Goal: Task Accomplishment & Management: Complete application form

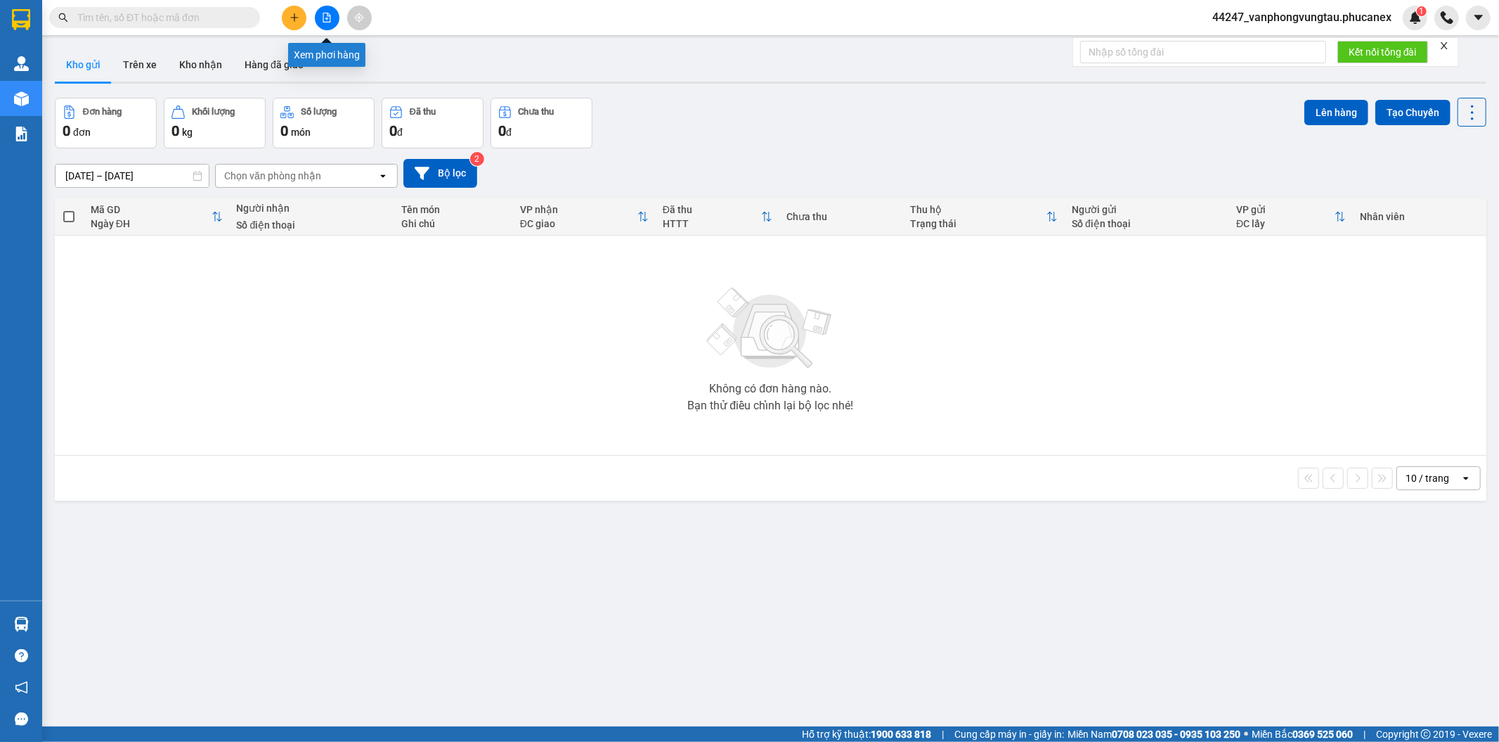
click at [325, 17] on icon "file-add" at bounding box center [327, 18] width 10 height 10
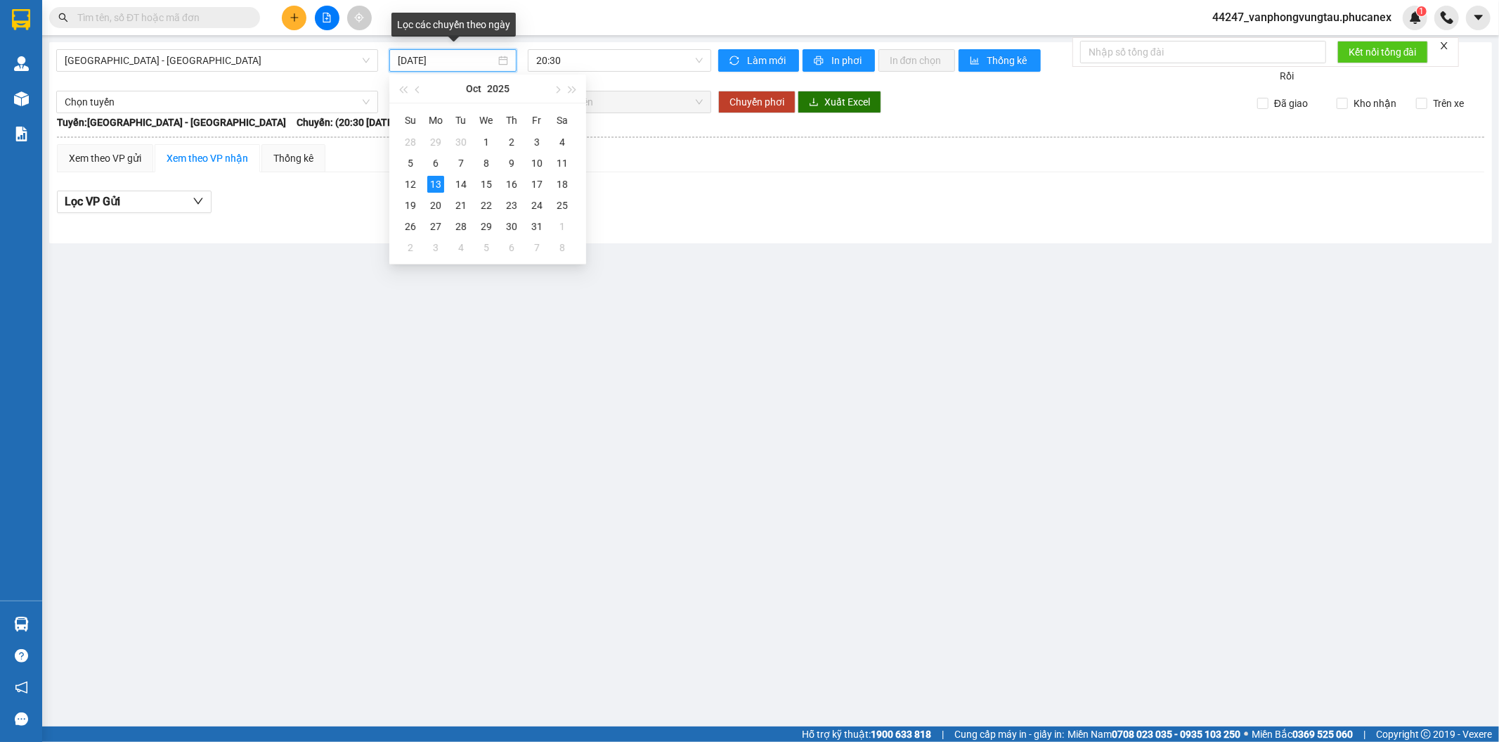
click at [418, 55] on input "[DATE]" at bounding box center [447, 60] width 98 height 15
click at [417, 180] on div "12" at bounding box center [410, 184] width 17 height 17
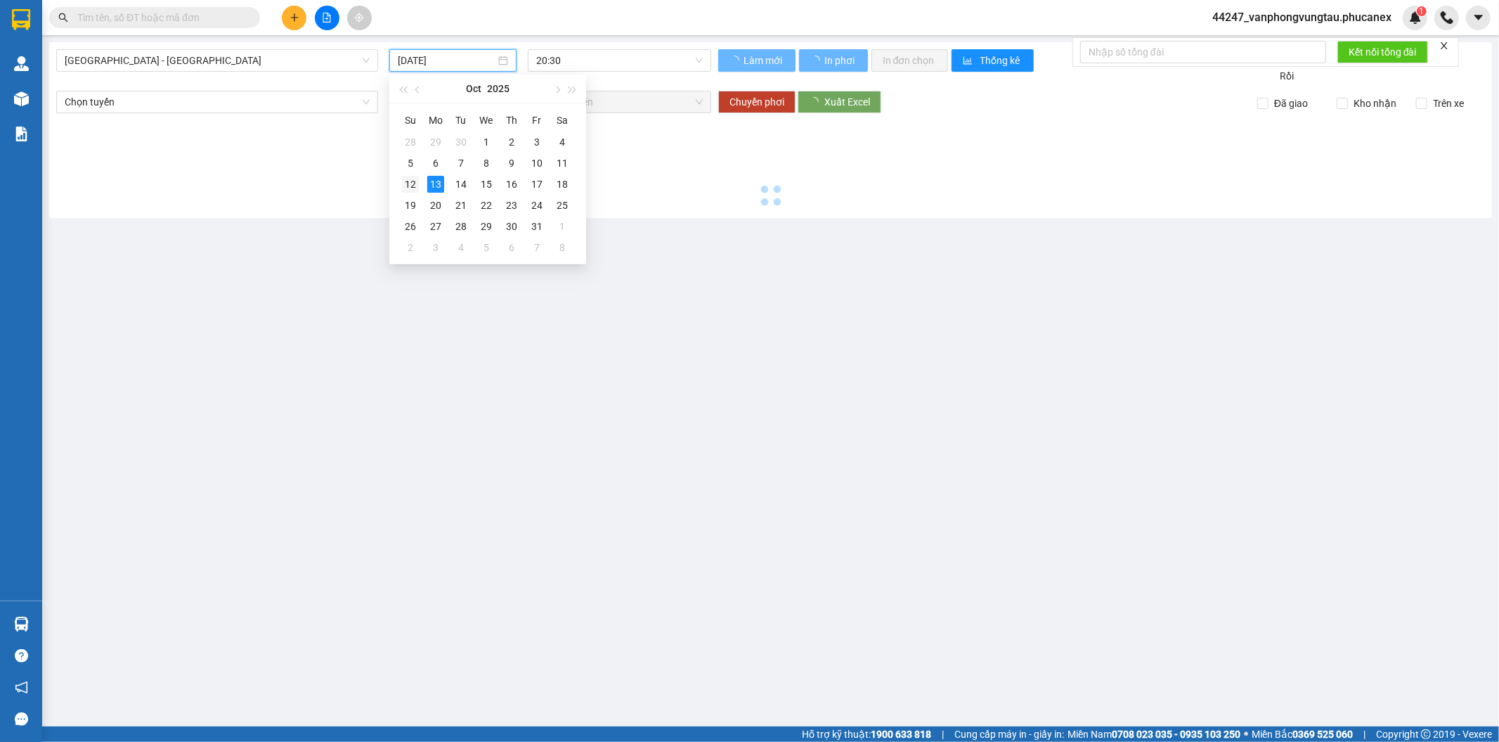
type input "[DATE]"
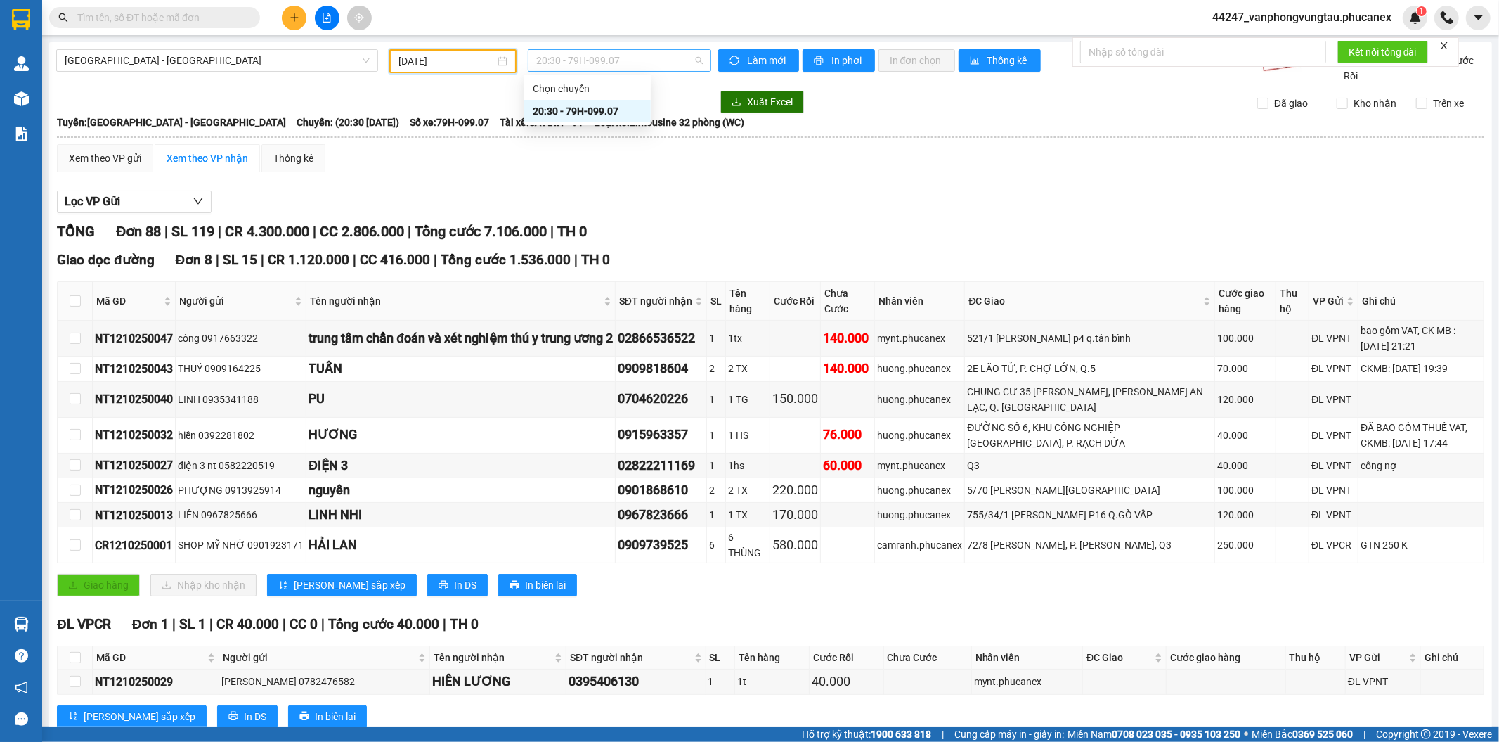
click at [536, 67] on span "20:30 - 79H-099.07" at bounding box center [619, 60] width 166 height 21
click at [560, 106] on div "20:30 - 79H-099.07" at bounding box center [588, 110] width 110 height 15
drag, startPoint x: 176, startPoint y: 437, endPoint x: 97, endPoint y: 446, distance: 80.0
click at [97, 446] on td "NT1210250032" at bounding box center [134, 436] width 83 height 36
copy div "NT1210250032"
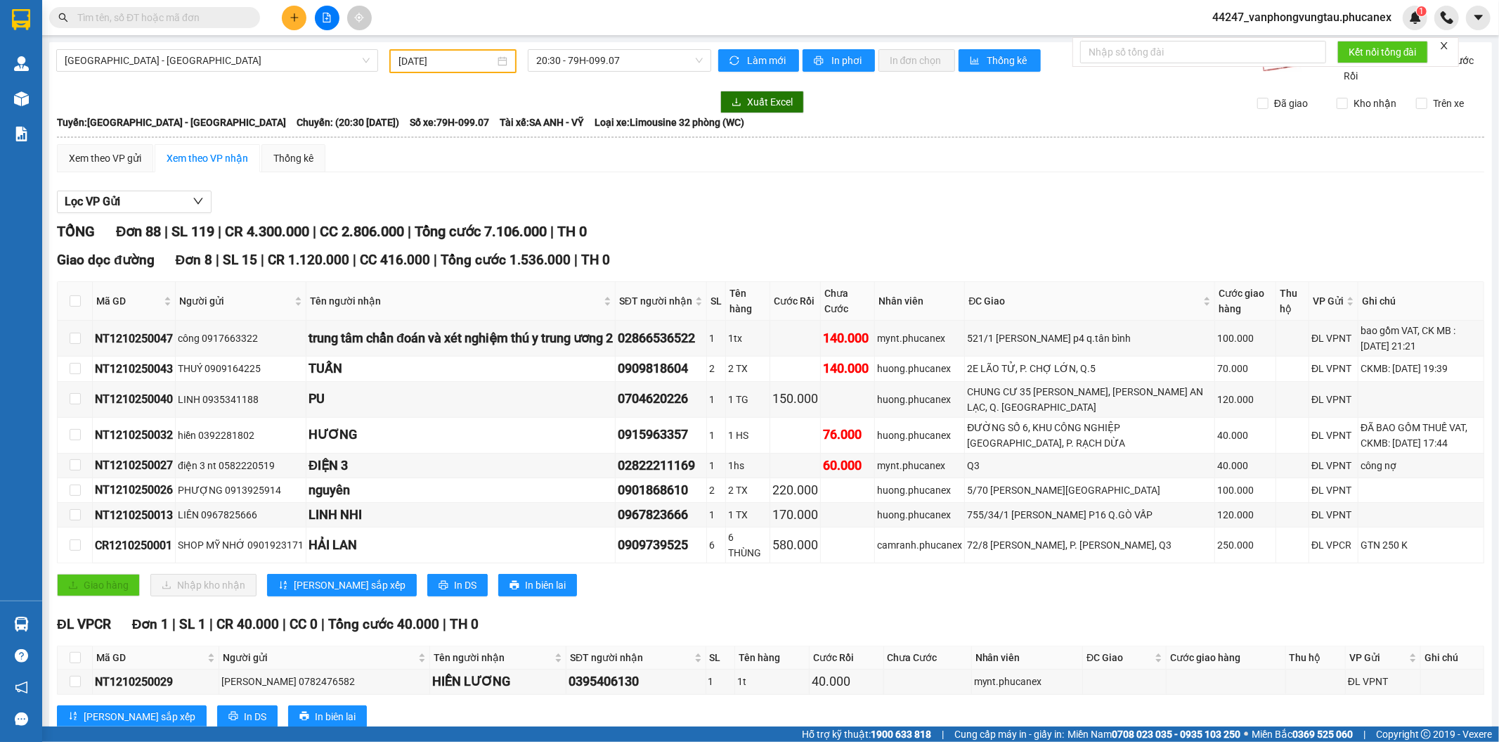
click at [214, 18] on input "text" at bounding box center [160, 17] width 166 height 15
paste input "NT1210250032"
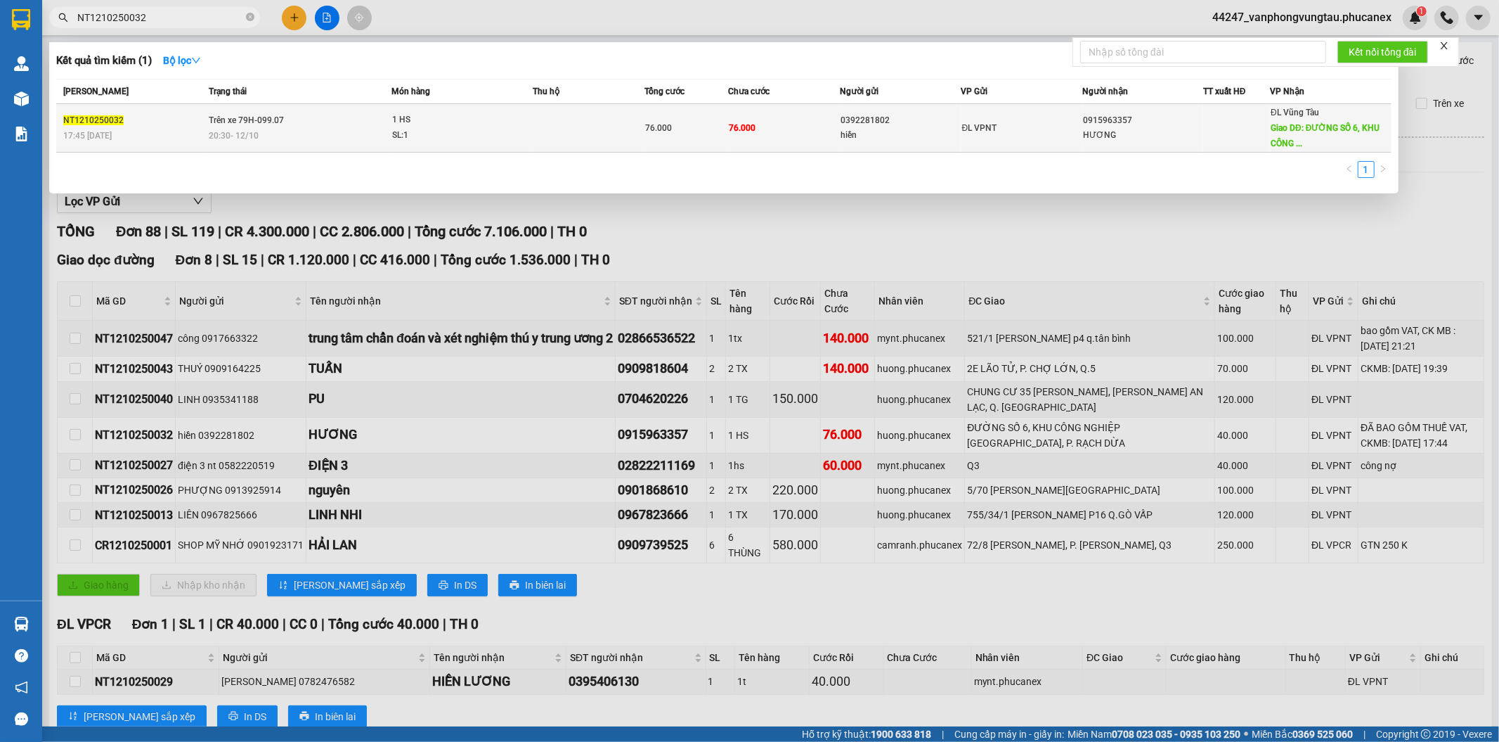
type input "NT1210250032"
click at [413, 136] on div "SL: 1" at bounding box center [444, 135] width 105 height 15
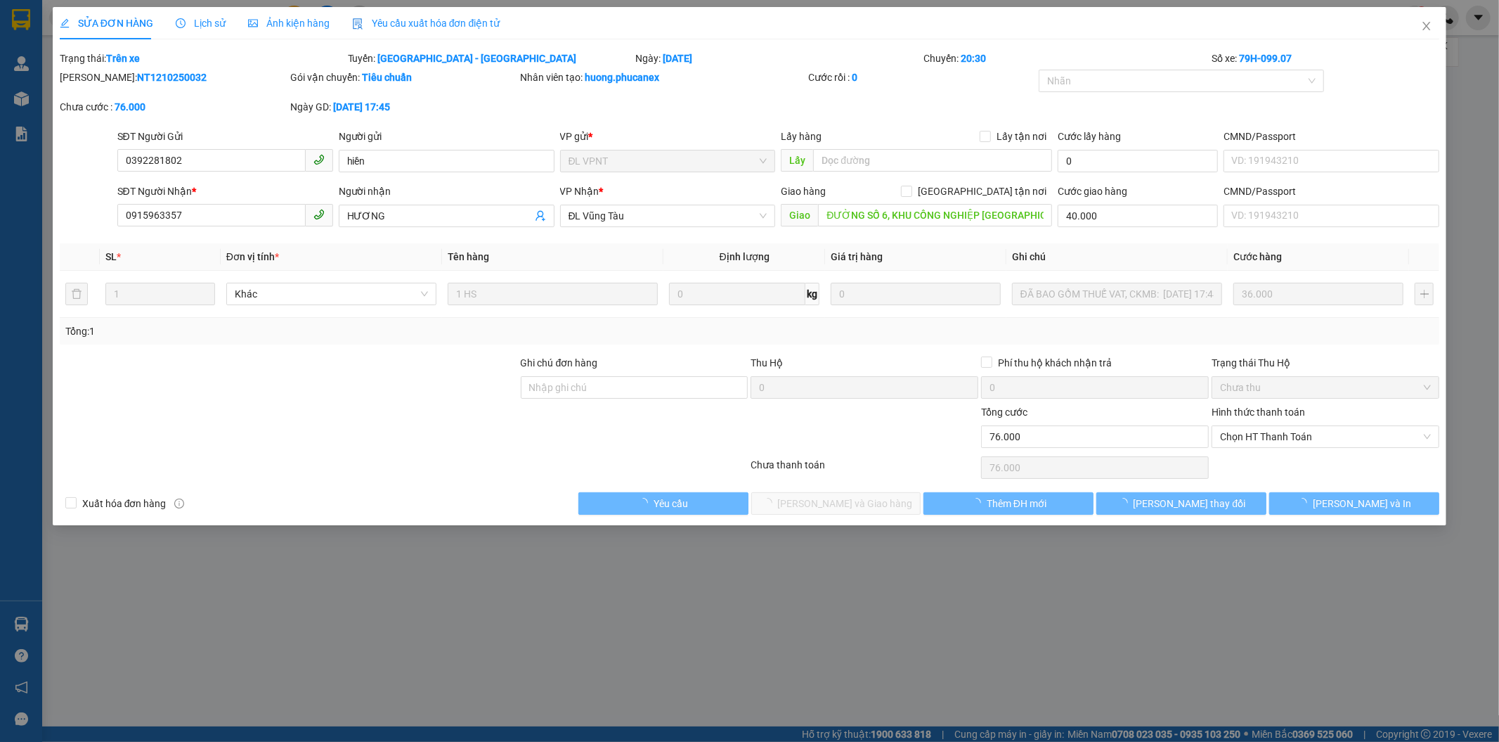
type input "0392281802"
type input "hiền"
type input "0915963357"
type input "HƯƠNG"
type input "ĐƯỜNG SỐ 6, KHU CÔNG NGHIỆP [GEOGRAPHIC_DATA], P. RẠCH DỪA"
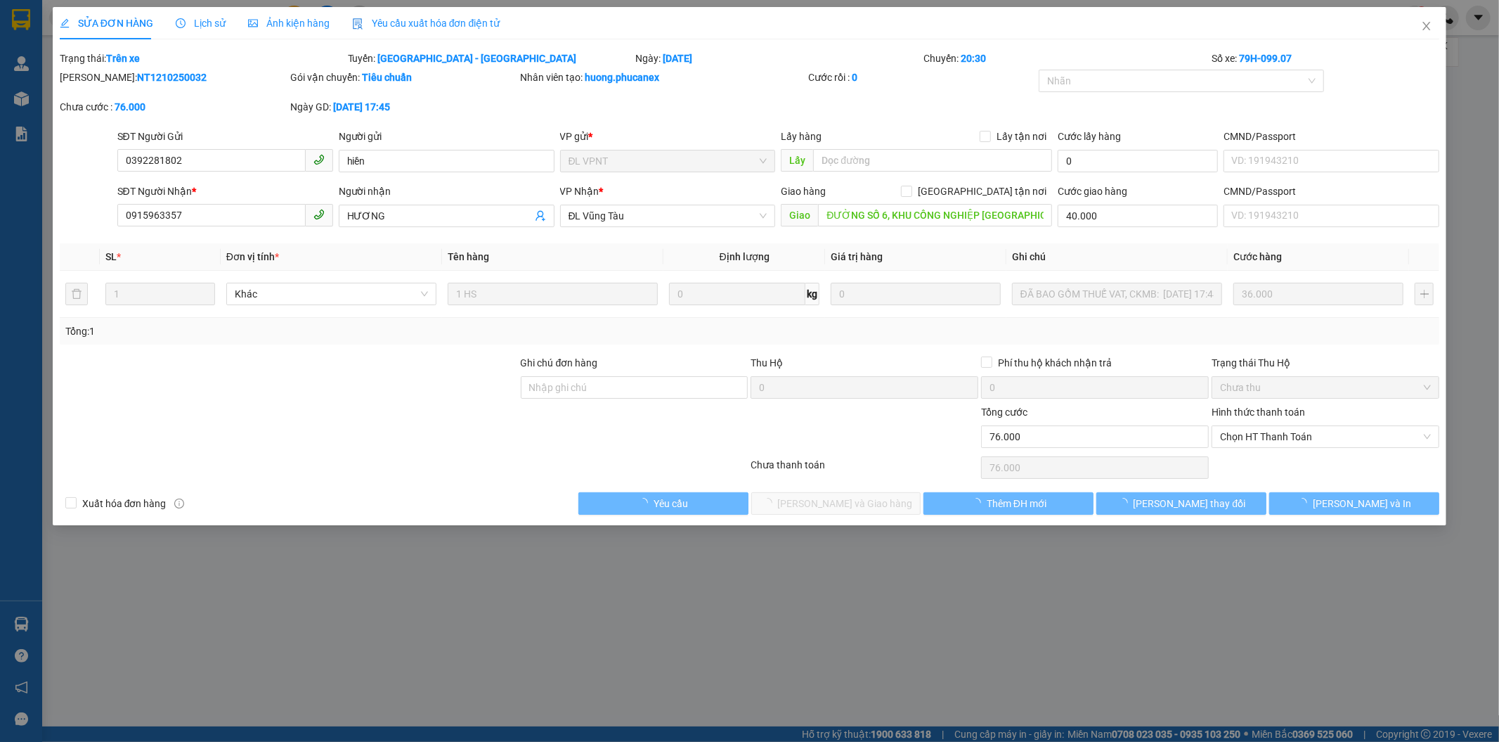
type input "40.000"
type input "0"
type input "76.000"
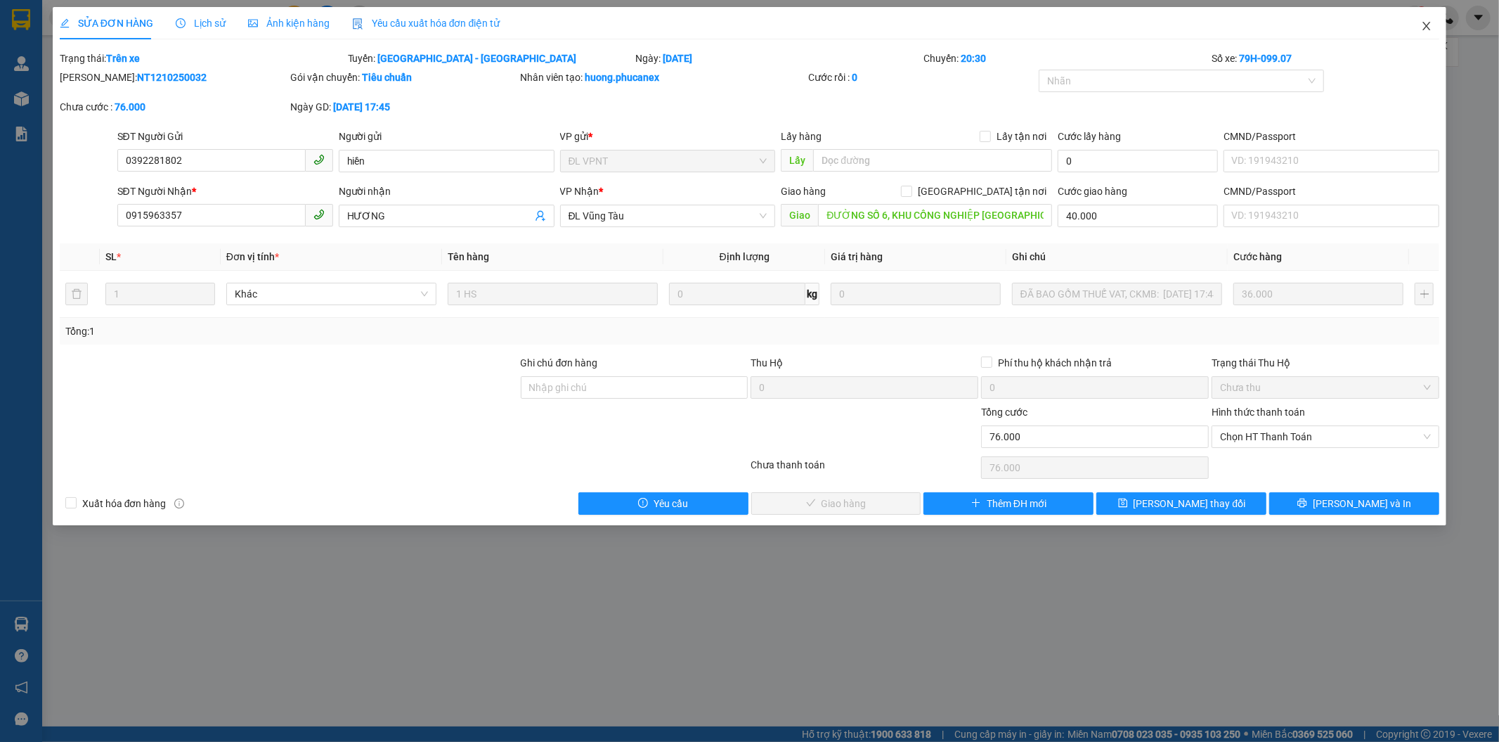
click at [1428, 27] on icon "close" at bounding box center [1426, 25] width 11 height 11
